Goal: Navigation & Orientation: Go to known website

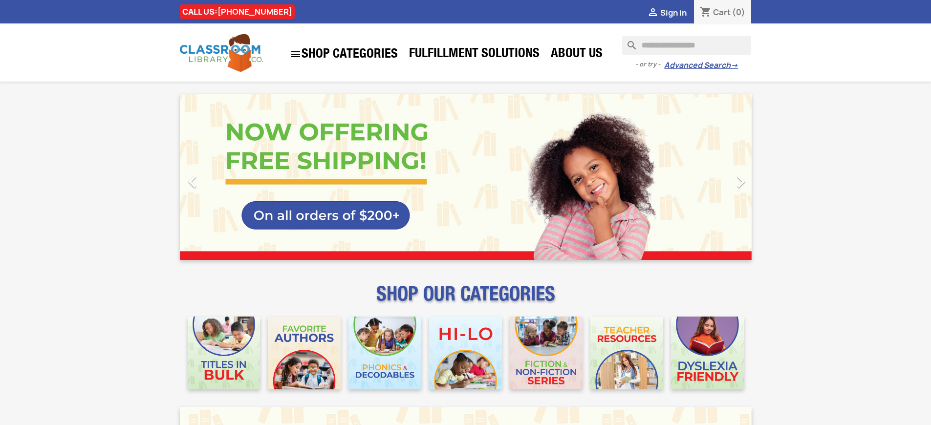
click at [678, 12] on span "Sign in" at bounding box center [674, 12] width 26 height 11
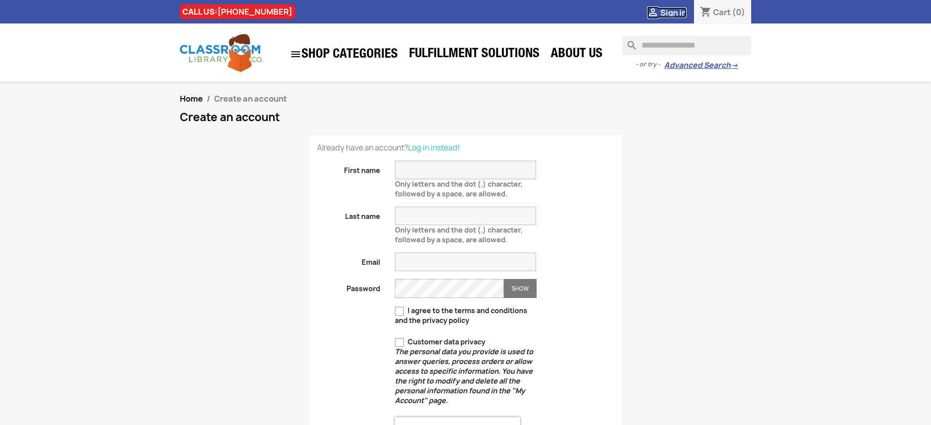
click at [678, 12] on span "Sign in" at bounding box center [674, 12] width 26 height 11
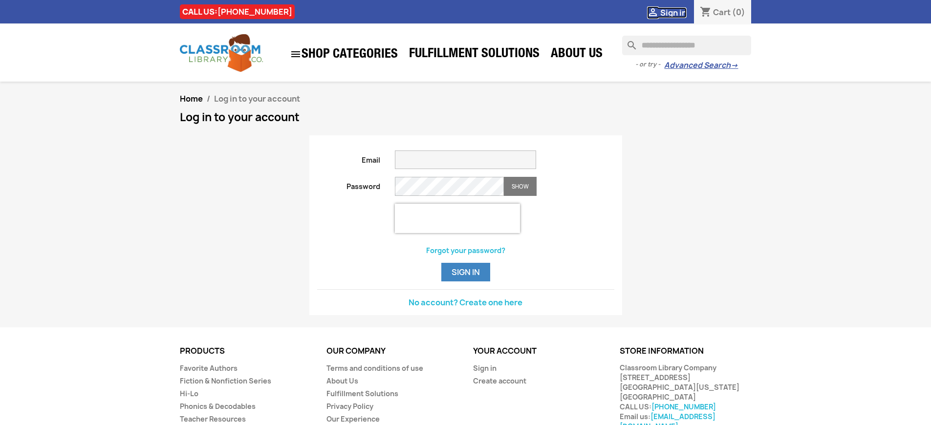
click at [678, 12] on span "Sign in" at bounding box center [674, 12] width 26 height 11
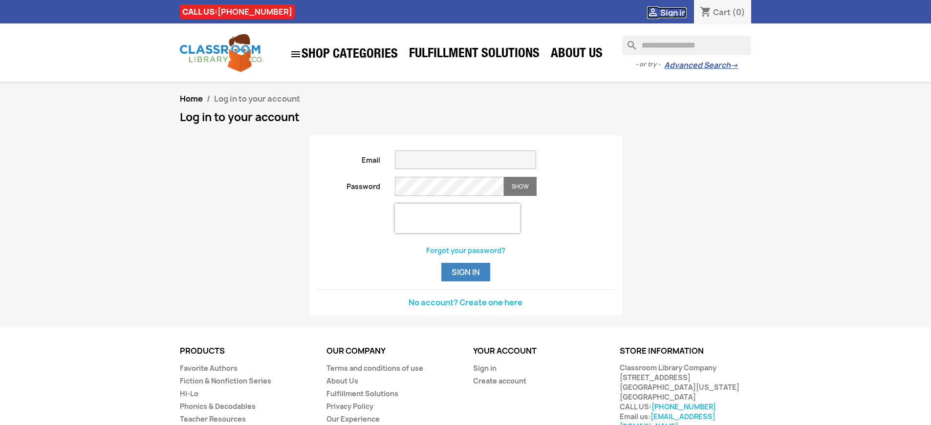
click at [678, 12] on span "Sign in" at bounding box center [674, 12] width 26 height 11
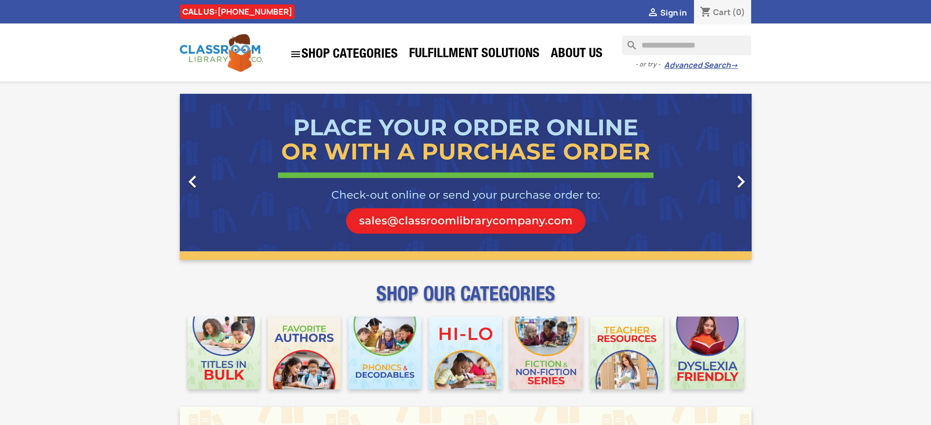
click at [678, 12] on span "Sign in" at bounding box center [674, 12] width 26 height 11
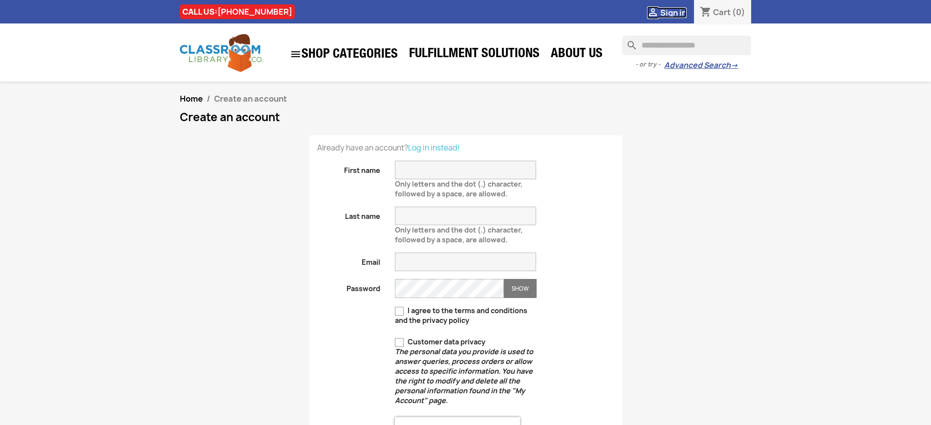
click at [678, 12] on span "Sign in" at bounding box center [674, 12] width 26 height 11
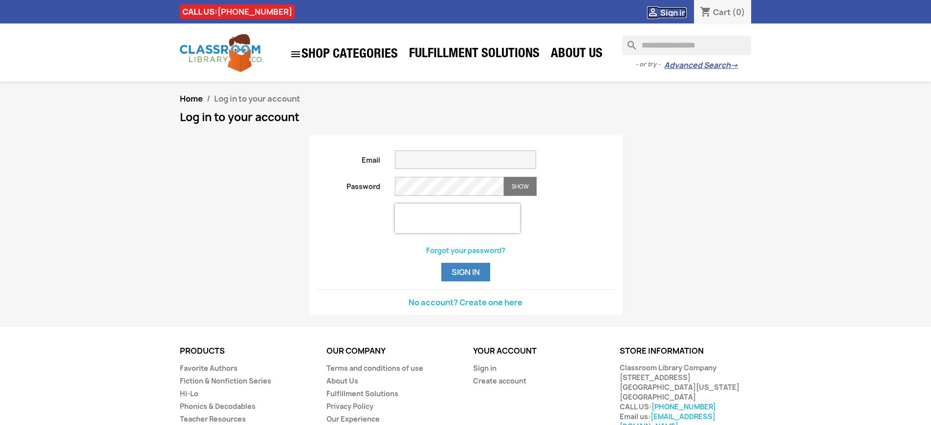
click at [678, 12] on span "Sign in" at bounding box center [674, 12] width 26 height 11
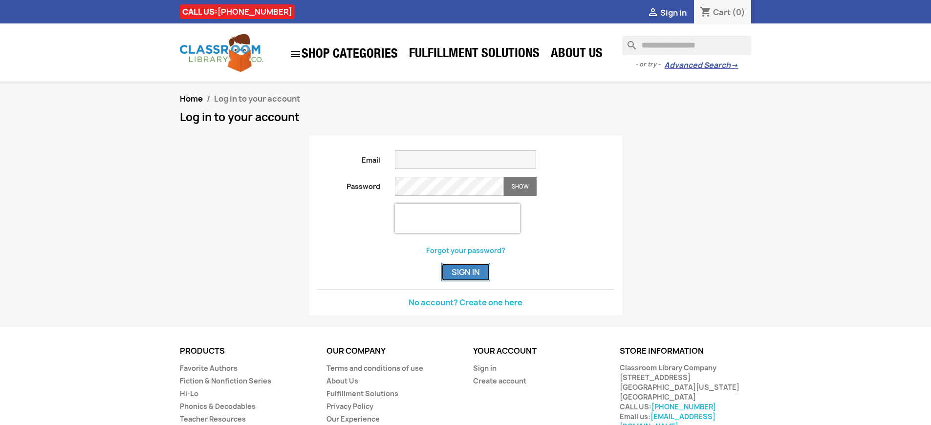
click at [465, 282] on button "Sign in" at bounding box center [465, 272] width 49 height 19
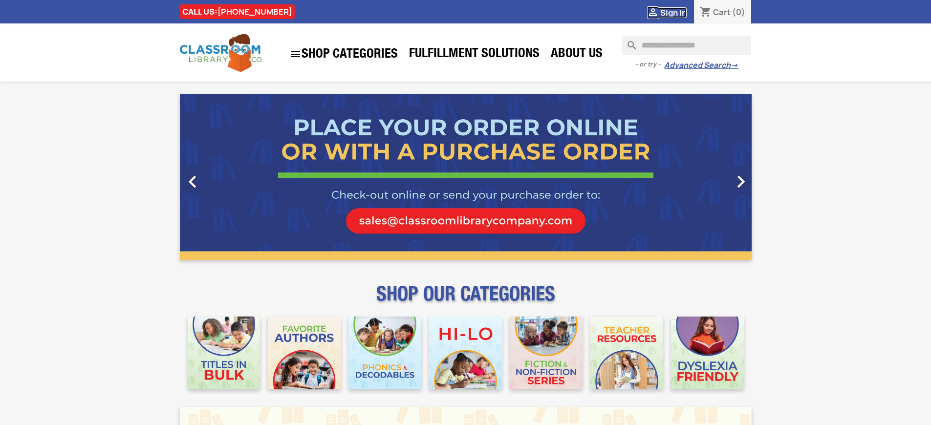
click at [678, 12] on span "Sign in" at bounding box center [674, 12] width 26 height 11
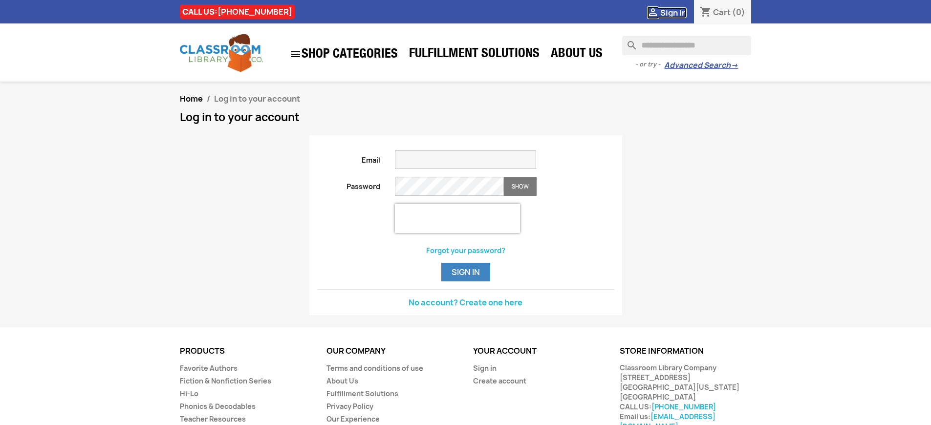
click at [678, 12] on span "Sign in" at bounding box center [674, 12] width 26 height 11
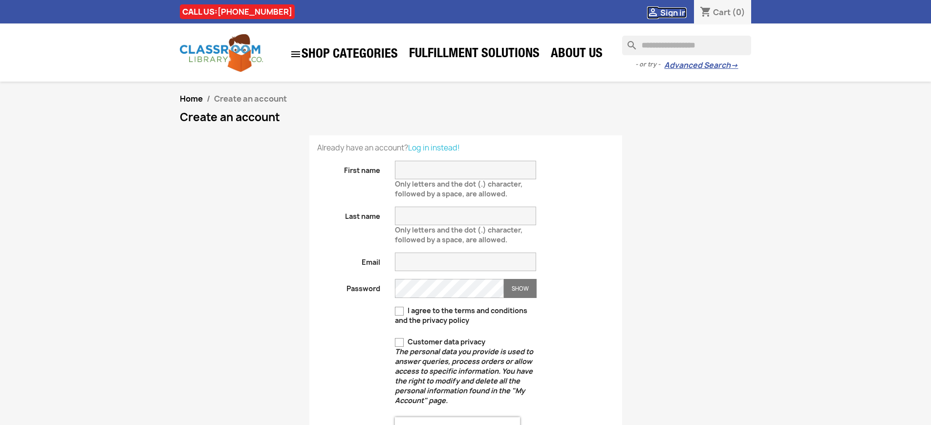
click at [678, 12] on span "Sign in" at bounding box center [674, 12] width 26 height 11
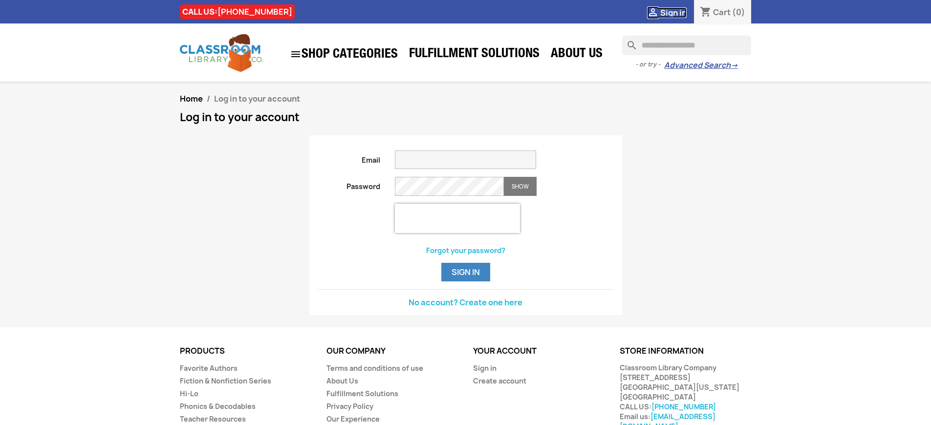
click at [678, 12] on span "Sign in" at bounding box center [674, 12] width 26 height 11
click at [484, 373] on link "Sign in" at bounding box center [484, 368] width 23 height 9
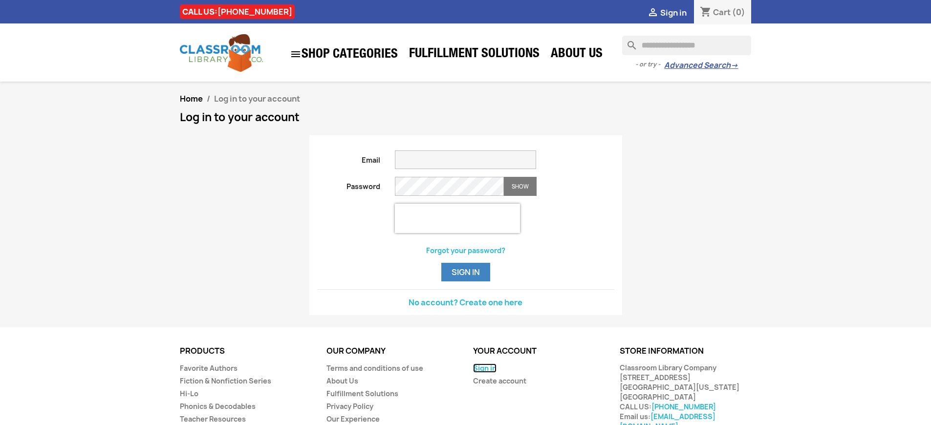
click at [484, 373] on link "Sign in" at bounding box center [484, 368] width 23 height 9
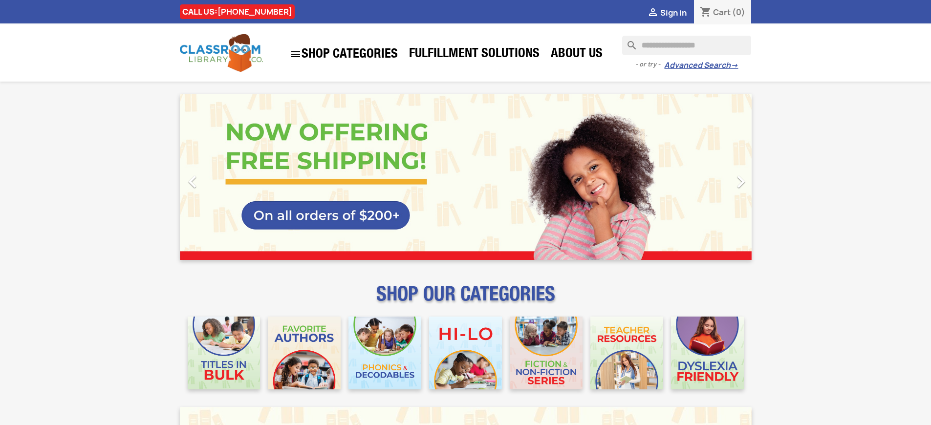
scroll to position [1231, 0]
